Goal: Task Accomplishment & Management: Complete application form

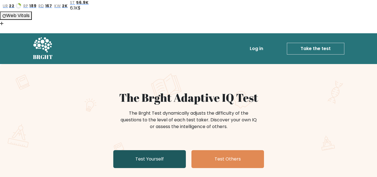
scroll to position [28, 0]
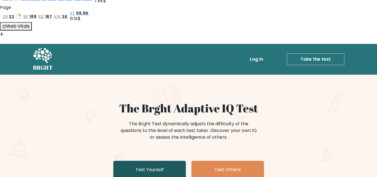
click at [149, 161] on link "Test Yourself" at bounding box center [149, 170] width 73 height 18
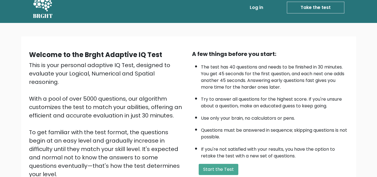
scroll to position [89, 0]
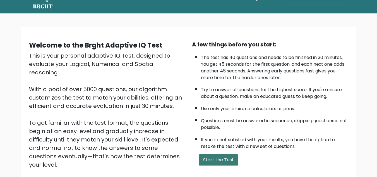
click at [211, 154] on button "Start the Test" at bounding box center [219, 159] width 40 height 11
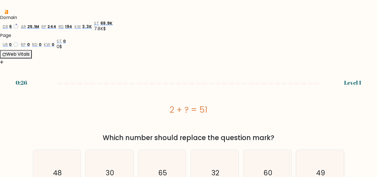
click at [308, 150] on icon "49" at bounding box center [320, 173] width 46 height 46
click at [189, 117] on input "f. 49" at bounding box center [189, 117] width 0 height 1
radio input "true"
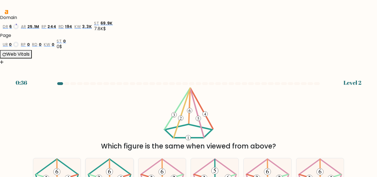
click at [189, 122] on input "b." at bounding box center [189, 121] width 0 height 1
radio input "true"
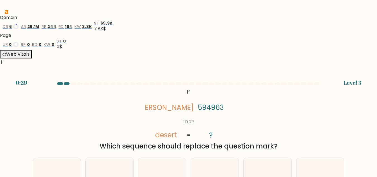
click at [189, 122] on input "e. 356499" at bounding box center [189, 121] width 0 height 1
radio input "true"
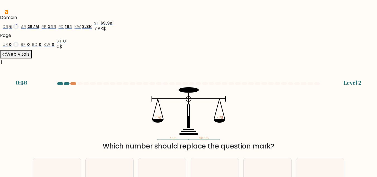
click at [189, 121] on input "f. 90" at bounding box center [189, 121] width 0 height 1
radio input "true"
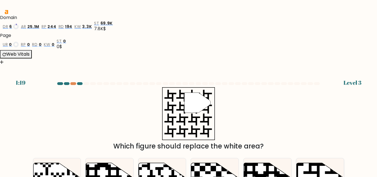
click at [189, 121] on input "f." at bounding box center [189, 121] width 0 height 1
radio input "true"
click at [189, 121] on input "f." at bounding box center [189, 121] width 0 height 1
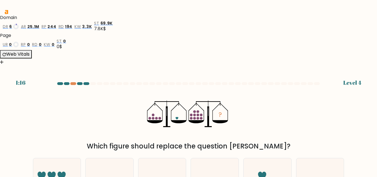
click at [189, 121] on input "f." at bounding box center [189, 121] width 0 height 1
radio input "true"
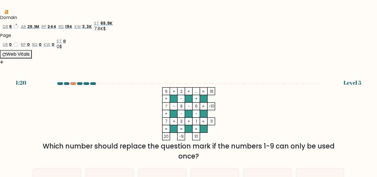
click at [200, 160] on form at bounding box center [188, 162] width 377 height 160
drag, startPoint x: 112, startPoint y: 137, endPoint x: 168, endPoint y: 135, distance: 55.9
click at [189, 127] on input "b. 4" at bounding box center [189, 126] width 0 height 1
radio input "true"
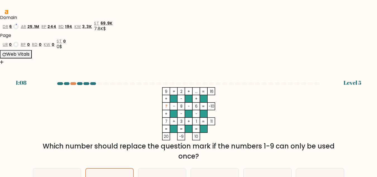
click at [189, 127] on input "f. 1" at bounding box center [189, 126] width 0 height 1
radio input "true"
click at [189, 127] on input "b. 4" at bounding box center [189, 126] width 0 height 1
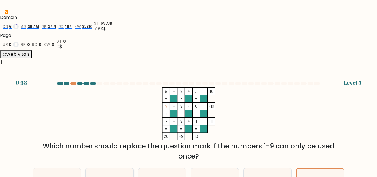
radio input "true"
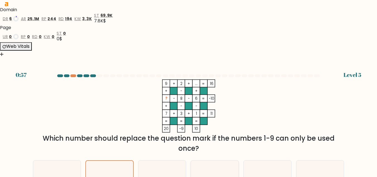
scroll to position [10, 0]
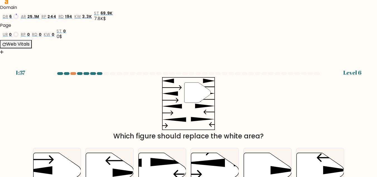
scroll to position [0, 0]
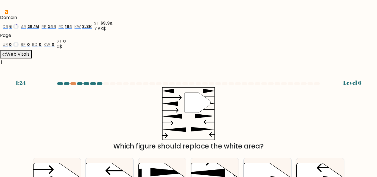
click at [189, 121] on input "f." at bounding box center [189, 121] width 0 height 1
radio input "true"
click at [189, 121] on input "b." at bounding box center [189, 121] width 0 height 1
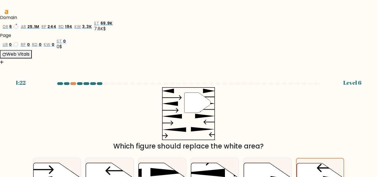
radio input "true"
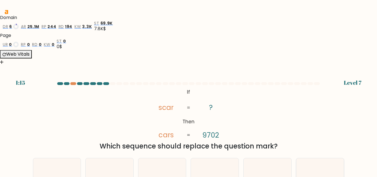
click at [189, 121] on input "f. 7209" at bounding box center [189, 121] width 0 height 1
radio input "true"
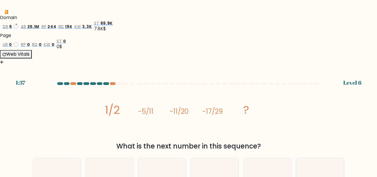
click at [189, 122] on input "f. -23/38" at bounding box center [189, 121] width 0 height 1
radio input "true"
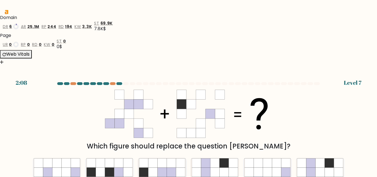
click at [189, 121] on input "c." at bounding box center [189, 121] width 0 height 1
radio input "true"
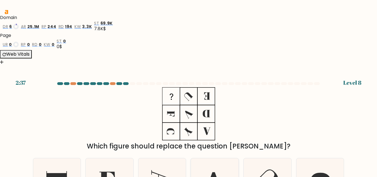
click at [189, 121] on input "d." at bounding box center [189, 121] width 0 height 1
radio input "true"
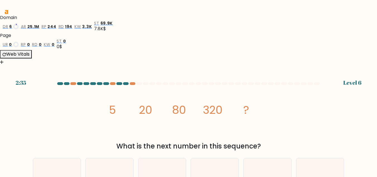
click at [189, 122] on input "e. 1271" at bounding box center [189, 121] width 0 height 1
radio input "true"
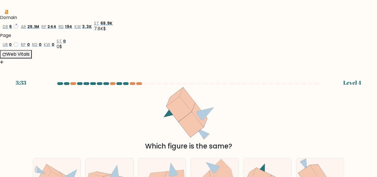
click at [189, 122] on input "b." at bounding box center [189, 121] width 0 height 1
radio input "true"
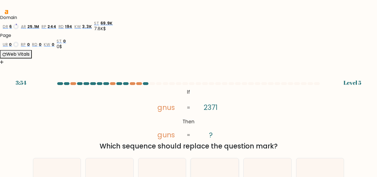
click at [189, 122] on input "d. 2173" at bounding box center [189, 121] width 0 height 1
radio input "true"
click at [189, 122] on input "e. 2731" at bounding box center [189, 121] width 0 height 1
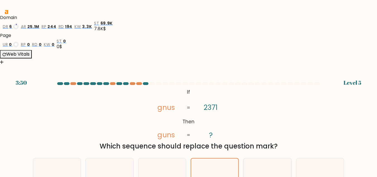
radio input "true"
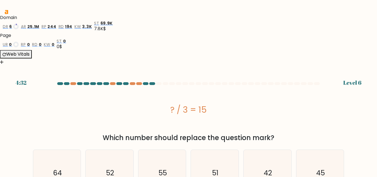
click at [151, 72] on div "4:32 Level 6" at bounding box center [188, 79] width 377 height 15
click at [355, 78] on div "Level 6" at bounding box center [353, 82] width 18 height 8
drag, startPoint x: 319, startPoint y: 100, endPoint x: 303, endPoint y: 115, distance: 22.5
click at [319, 150] on icon "45" at bounding box center [320, 173] width 46 height 46
click at [189, 117] on input "f. 45" at bounding box center [189, 117] width 0 height 1
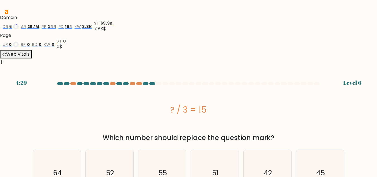
radio input "true"
drag, startPoint x: 199, startPoint y: 157, endPoint x: 273, endPoint y: 134, distance: 77.2
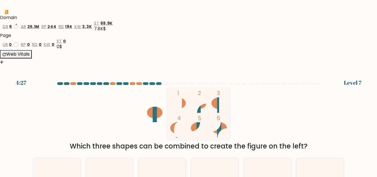
click at [189, 121] on input "f. 1-3-6" at bounding box center [189, 121] width 0 height 1
radio input "true"
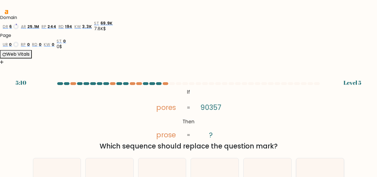
click at [189, 122] on input "f. 09375" at bounding box center [189, 121] width 0 height 1
radio input "true"
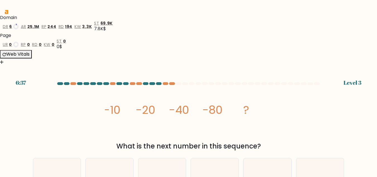
click at [189, 122] on input "e. -190" at bounding box center [189, 121] width 0 height 1
radio input "true"
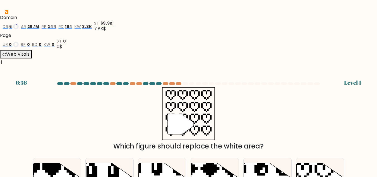
click at [189, 122] on input "f." at bounding box center [189, 121] width 0 height 1
radio input "true"
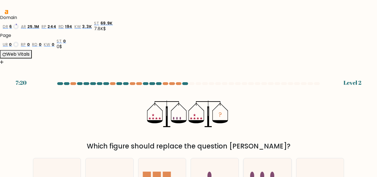
click at [189, 122] on input "e." at bounding box center [189, 121] width 0 height 1
radio input "true"
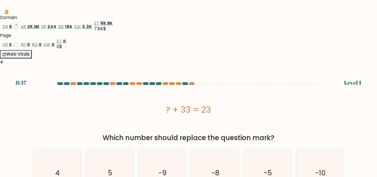
click at [316, 150] on icon "-10" at bounding box center [320, 173] width 46 height 46
click at [189, 118] on input "f. -10" at bounding box center [189, 117] width 0 height 1
radio input "true"
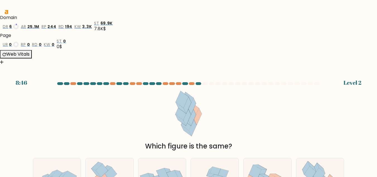
click at [189, 121] on input "e." at bounding box center [189, 121] width 0 height 1
radio input "true"
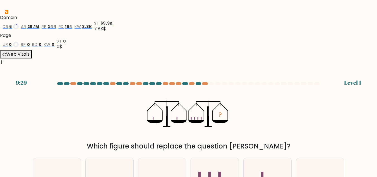
click at [189, 122] on input "d." at bounding box center [189, 121] width 0 height 1
radio input "true"
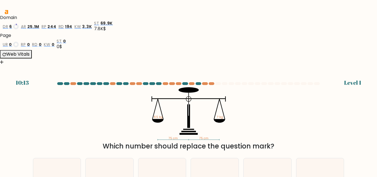
click at [189, 121] on input "e. 20.5" at bounding box center [189, 121] width 0 height 1
radio input "true"
drag, startPoint x: 204, startPoint y: 161, endPoint x: 221, endPoint y: 147, distance: 21.9
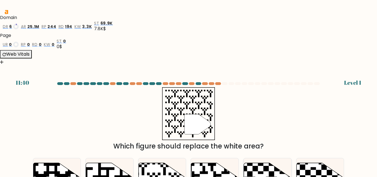
click at [189, 122] on input "e." at bounding box center [189, 121] width 0 height 1
radio input "true"
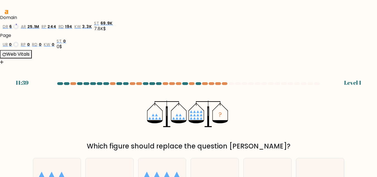
click at [189, 121] on input "f." at bounding box center [189, 121] width 0 height 1
radio input "true"
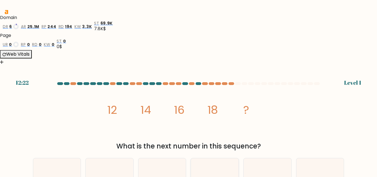
click at [189, 122] on input "d. 6" at bounding box center [189, 121] width 0 height 1
radio input "true"
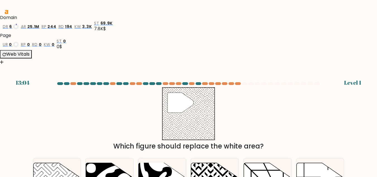
click at [163, 129] on icon at bounding box center [177, 162] width 66 height 66
click at [189, 122] on input "c." at bounding box center [189, 121] width 0 height 1
radio input "true"
click at [189, 121] on input "a." at bounding box center [189, 121] width 0 height 1
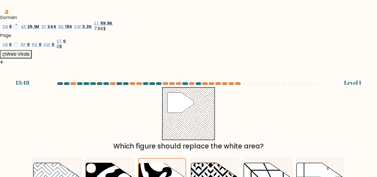
radio input "true"
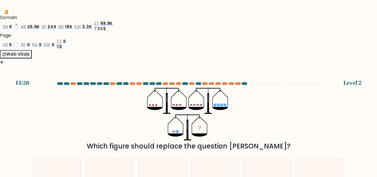
click at [189, 122] on input "c." at bounding box center [189, 121] width 0 height 1
radio input "true"
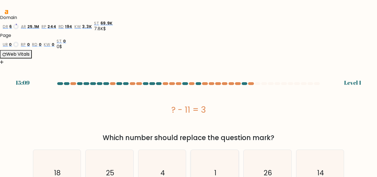
click at [214, 150] on icon "1" at bounding box center [215, 173] width 46 height 46
click at [189, 118] on input "d. 1" at bounding box center [189, 117] width 0 height 1
radio input "true"
click at [326, 150] on icon "14" at bounding box center [320, 173] width 46 height 46
click at [189, 117] on input "f. 14" at bounding box center [189, 117] width 0 height 1
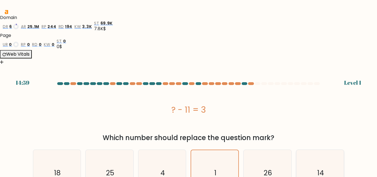
radio input "true"
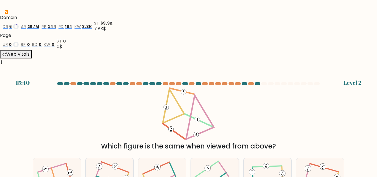
click at [189, 122] on input "d." at bounding box center [189, 121] width 0 height 1
radio input "true"
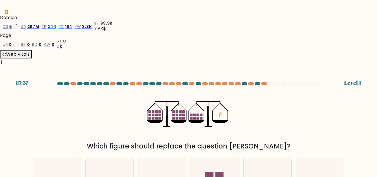
click at [189, 122] on input "d." at bounding box center [189, 121] width 0 height 1
radio input "true"
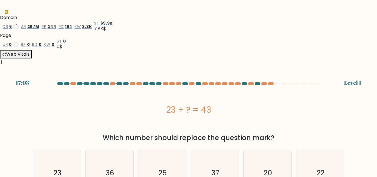
click at [171, 150] on icon "25" at bounding box center [162, 173] width 46 height 46
click at [189, 117] on input "c. 25" at bounding box center [189, 117] width 0 height 1
radio input "true"
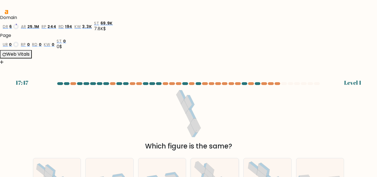
click at [189, 122] on input "d." at bounding box center [189, 121] width 0 height 1
radio input "true"
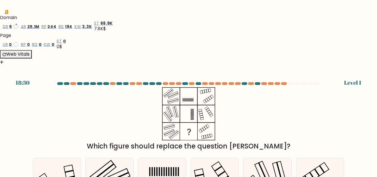
click at [189, 121] on input "e." at bounding box center [189, 121] width 0 height 1
radio input "true"
click at [189, 121] on input "e." at bounding box center [189, 121] width 0 height 1
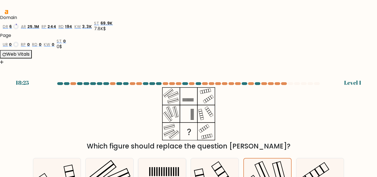
click at [189, 121] on input "c." at bounding box center [189, 121] width 0 height 1
radio input "true"
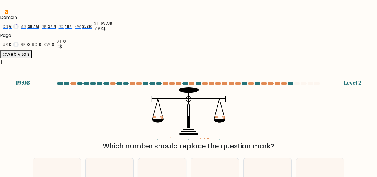
click at [189, 122] on input "c. 120" at bounding box center [189, 121] width 0 height 1
radio input "true"
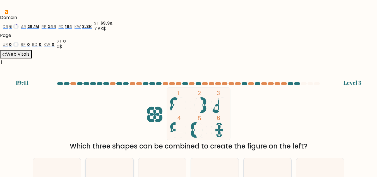
click at [189, 122] on input "b. 2-5-6" at bounding box center [189, 121] width 0 height 1
radio input "true"
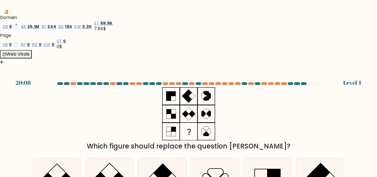
click at [189, 122] on input "c." at bounding box center [189, 121] width 0 height 1
radio input "true"
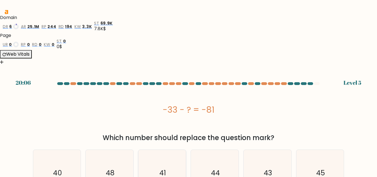
click at [172, 150] on icon "41" at bounding box center [162, 173] width 46 height 46
click at [189, 117] on input "c. 41" at bounding box center [189, 117] width 0 height 1
radio input "true"
